Goal: Communication & Community: Answer question/provide support

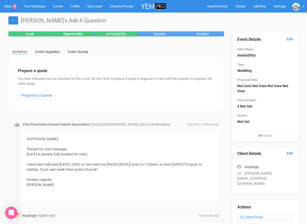
scroll to position [15, 0]
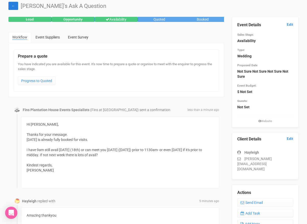
click at [14, 6] on link "←" at bounding box center [13, 6] width 10 height 8
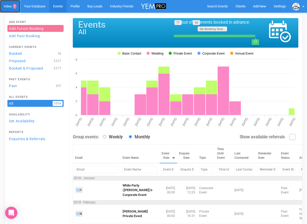
click at [7, 6] on link "Inbox 7" at bounding box center [10, 6] width 20 height 13
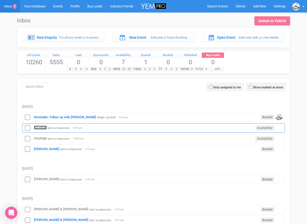
click at [42, 128] on strong "Hayleigh" at bounding box center [40, 128] width 13 height 4
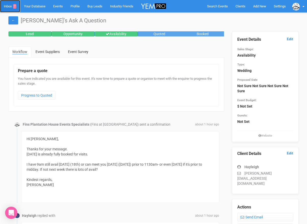
click at [8, 6] on link "Inbox 7" at bounding box center [10, 6] width 20 height 12
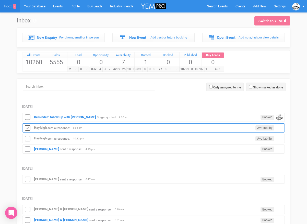
click at [25, 127] on icon at bounding box center [28, 128] width 8 height 7
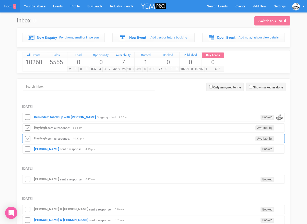
click at [28, 138] on icon at bounding box center [28, 139] width 8 height 7
